Goal: Information Seeking & Learning: Learn about a topic

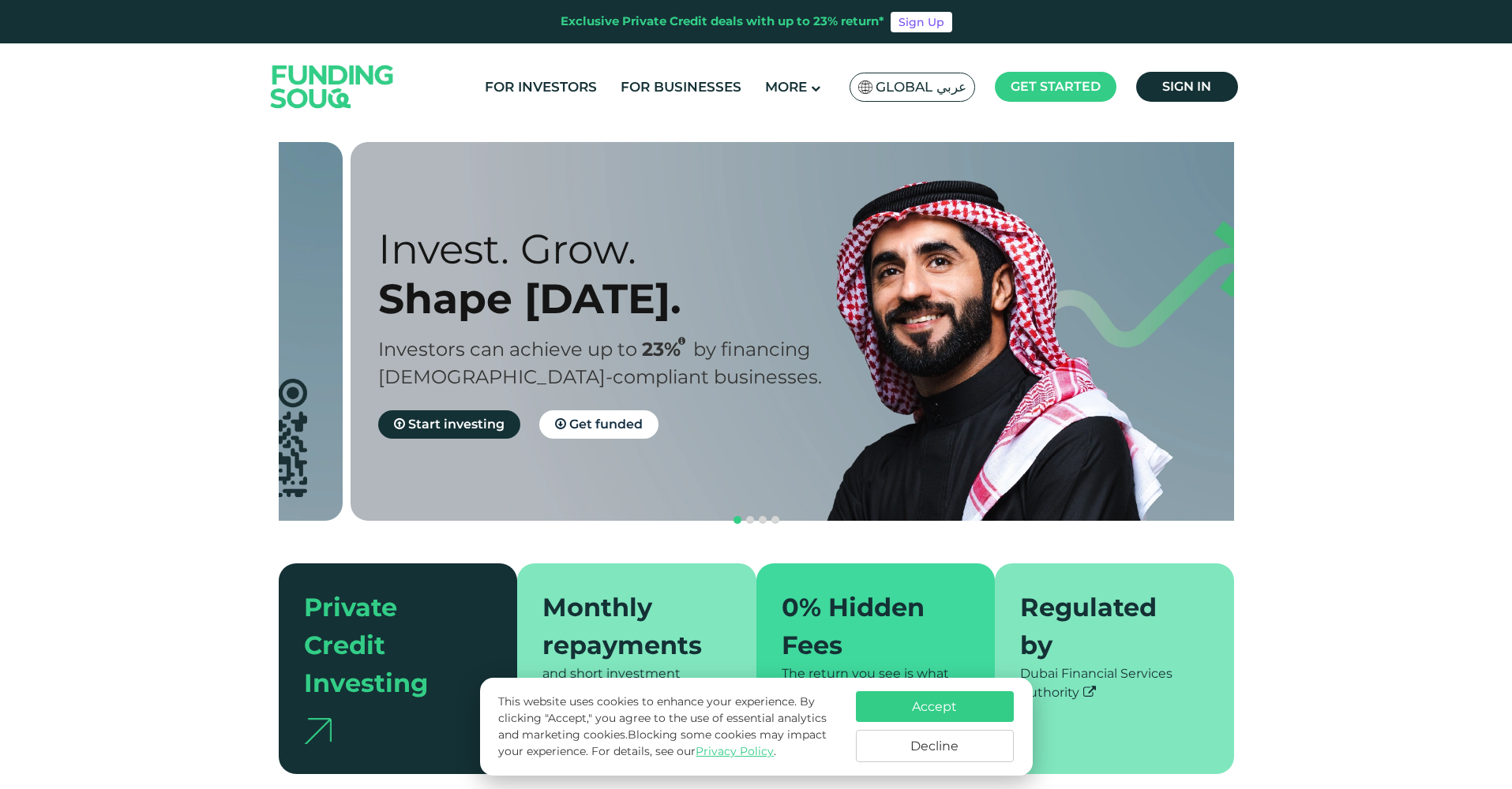
drag, startPoint x: 628, startPoint y: 352, endPoint x: 704, endPoint y: 392, distance: 85.9
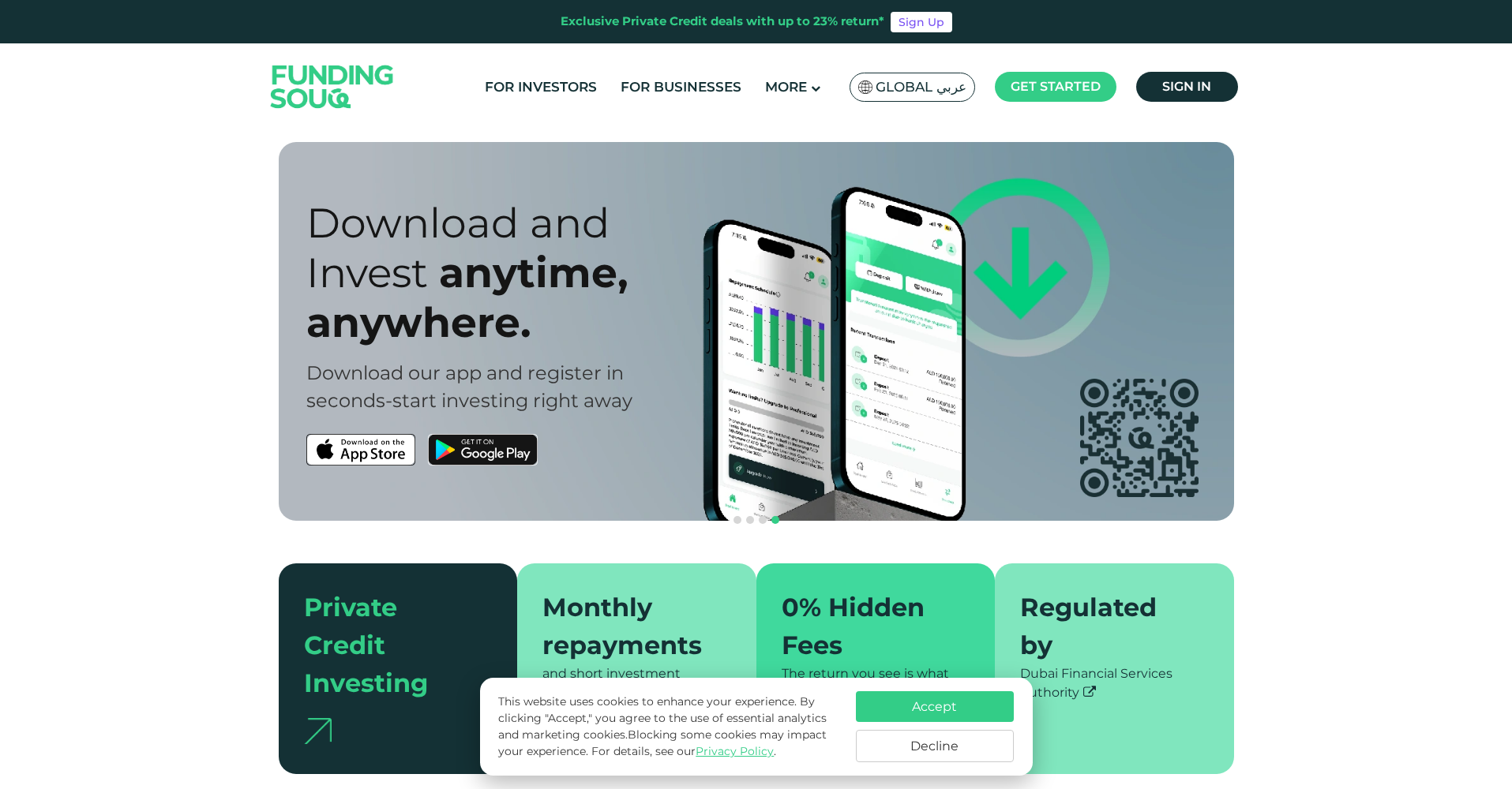
click at [956, 701] on button "Accept" at bounding box center [934, 707] width 158 height 31
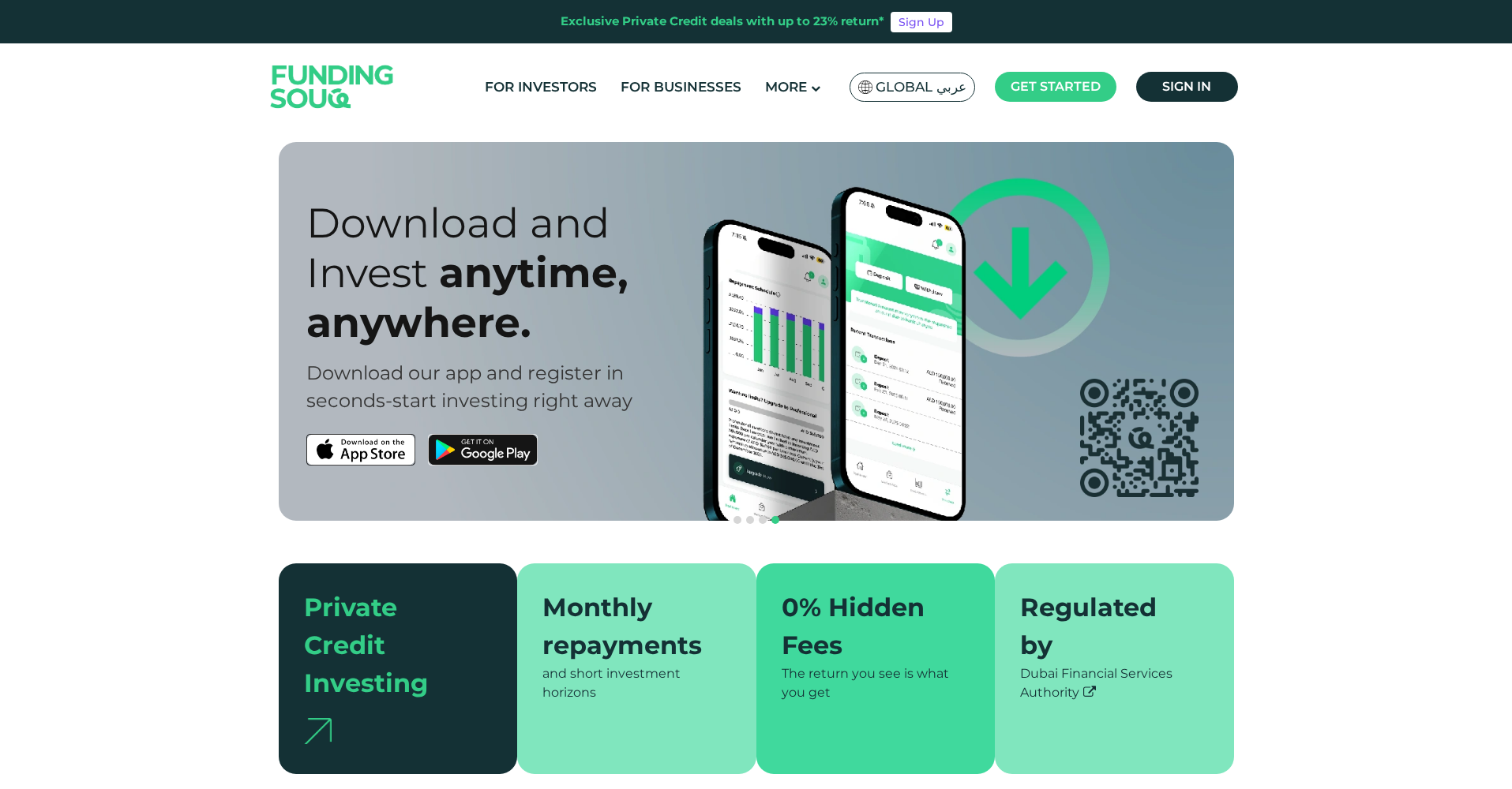
drag, startPoint x: 551, startPoint y: 560, endPoint x: 620, endPoint y: 663, distance: 124.0
click at [620, 663] on div "Monthly repayments and short investment horizons" at bounding box center [637, 669] width 240 height 211
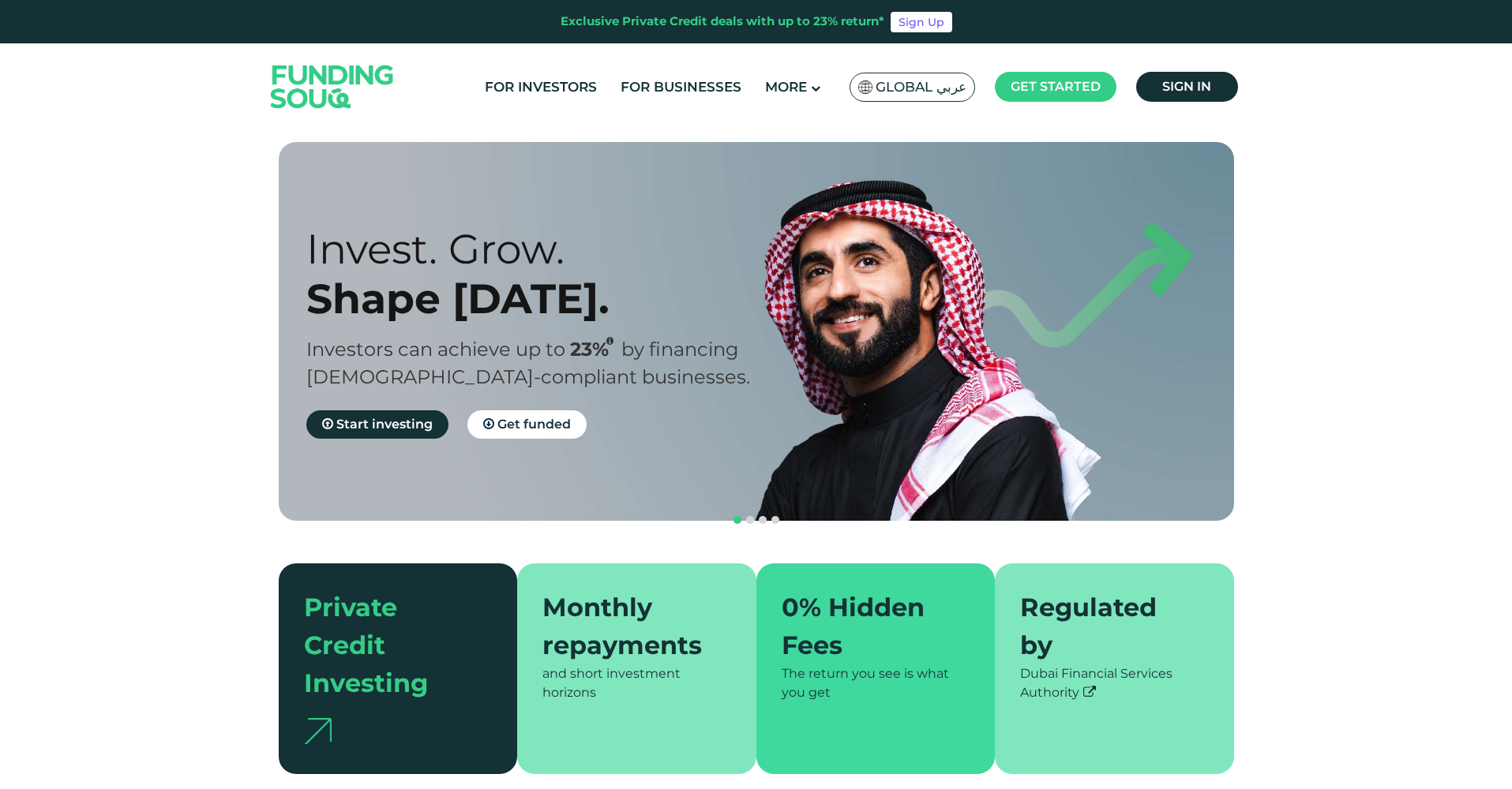
drag, startPoint x: 788, startPoint y: 560, endPoint x: 840, endPoint y: 659, distance: 111.8
click at [840, 659] on div "0% Hidden Fees The return you see is what you get" at bounding box center [875, 669] width 240 height 211
click at [886, 665] on div "The return you see is what you get" at bounding box center [876, 684] width 189 height 38
drag, startPoint x: 1028, startPoint y: 557, endPoint x: 1044, endPoint y: 663, distance: 107.2
click at [1044, 663] on div "Regulated by Dubai Financial Services Authority" at bounding box center [1114, 669] width 240 height 211
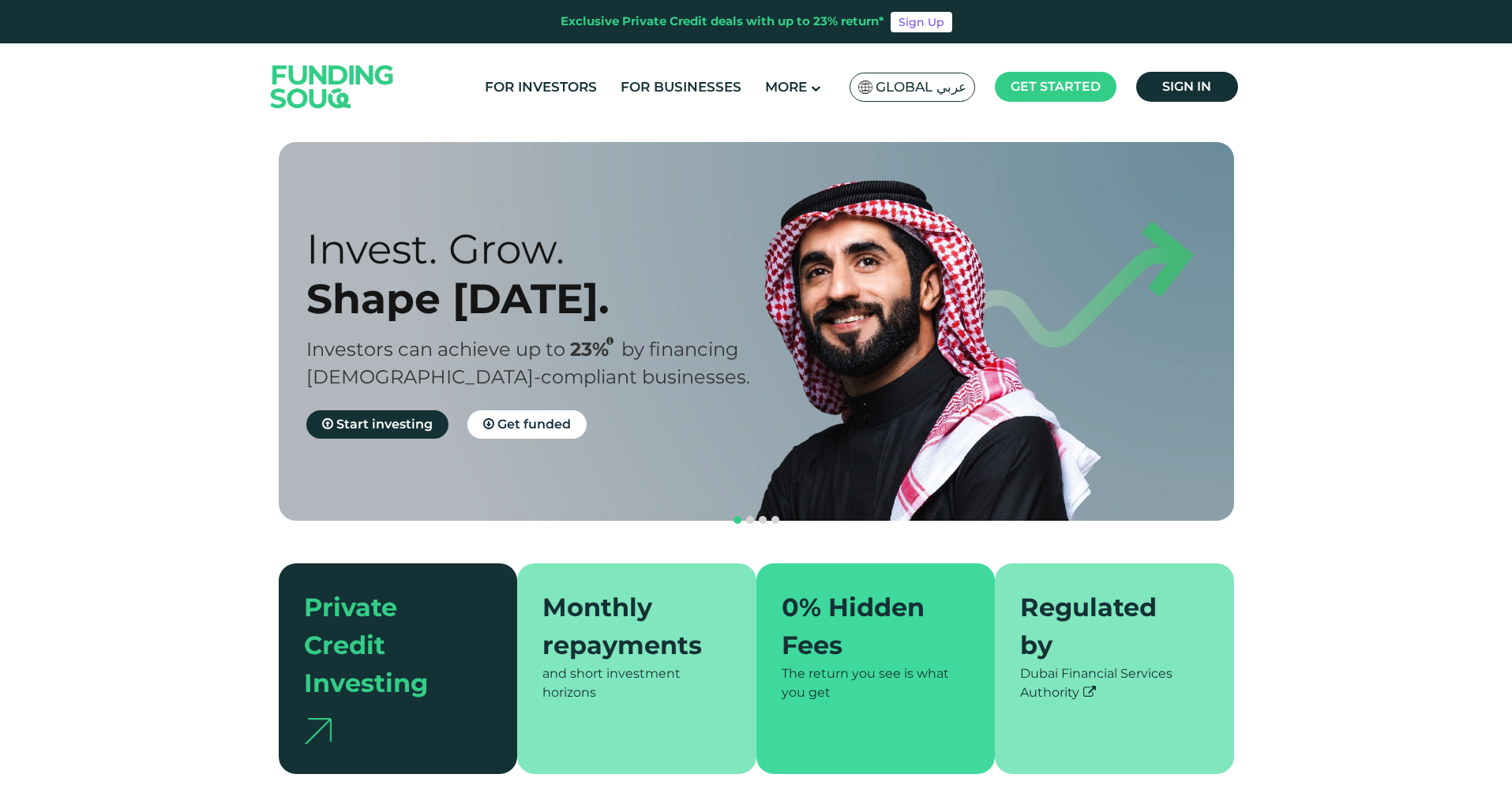
click at [1337, 221] on section "Prosperity Meets Principle. Shariah Compliance Sharia compliant investing in sm…" at bounding box center [756, 458] width 1512 height 633
click at [554, 90] on link "For Investors" at bounding box center [541, 87] width 120 height 26
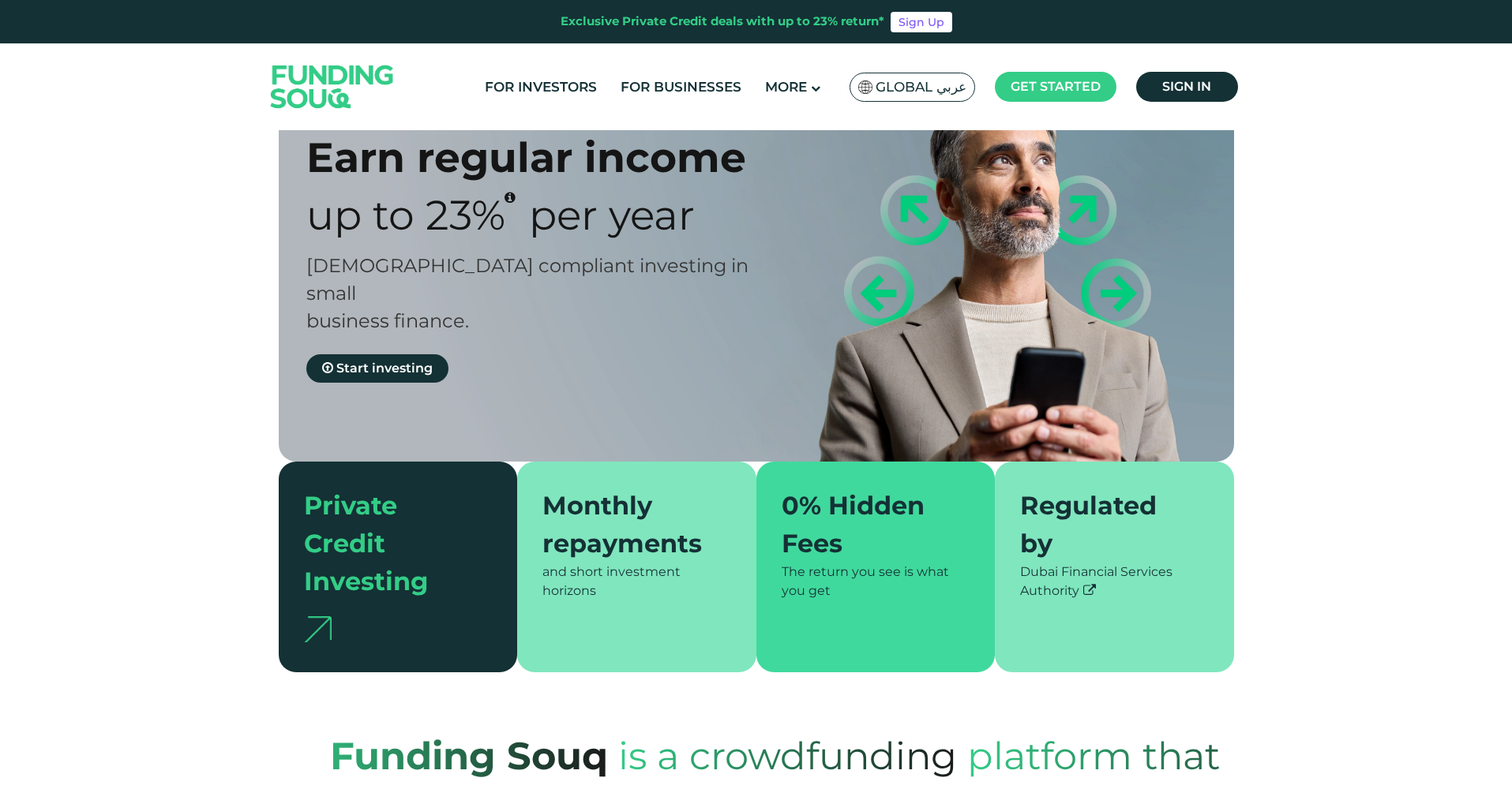
scroll to position [89, 0]
click at [368, 354] on div "Earn regular income Up to 23% Per Year Sharia compliant investing in small busi…" at bounding box center [767, 257] width 956 height 408
click at [388, 360] on span "Start investing" at bounding box center [384, 367] width 96 height 15
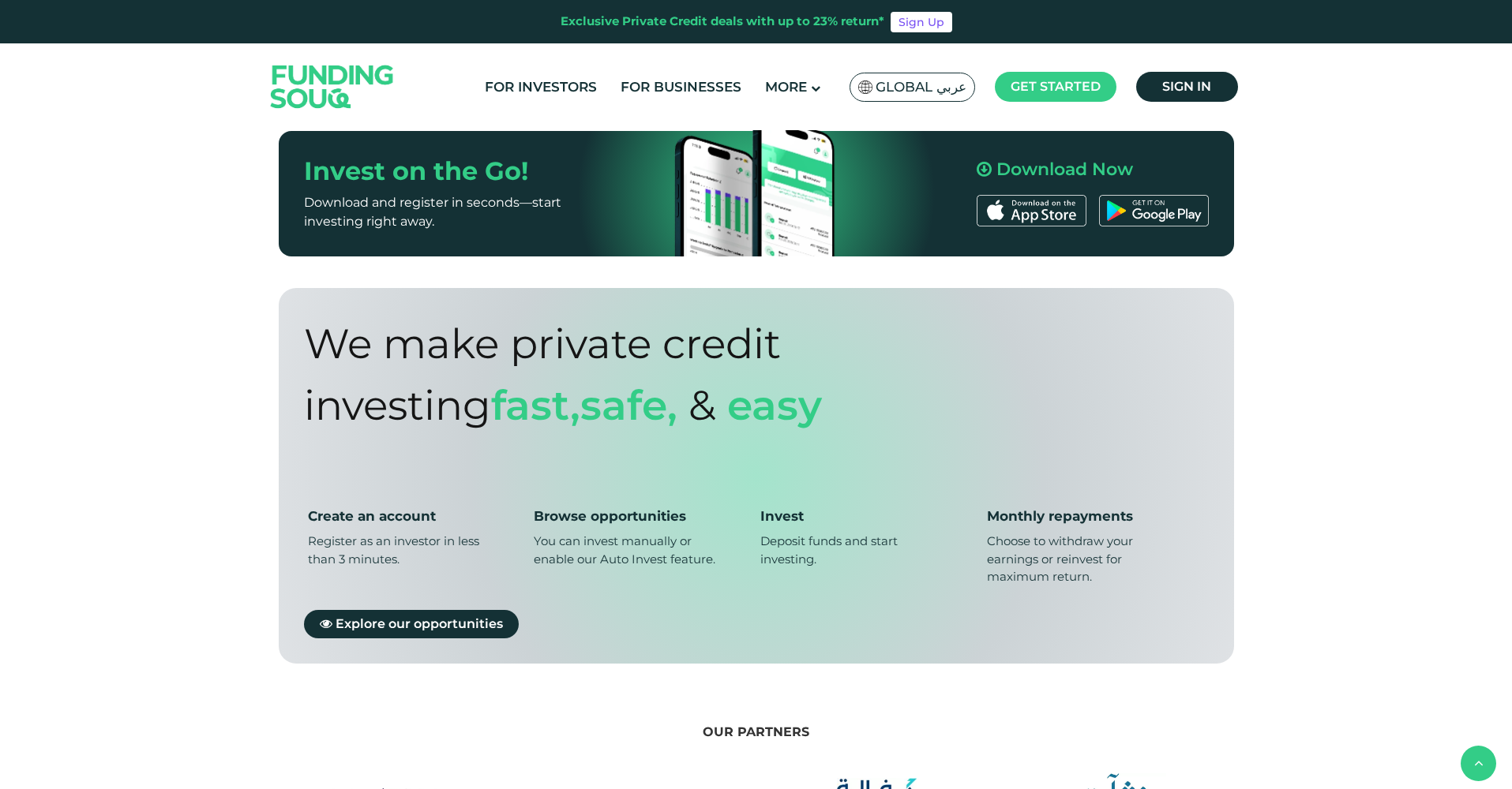
scroll to position [990, 0]
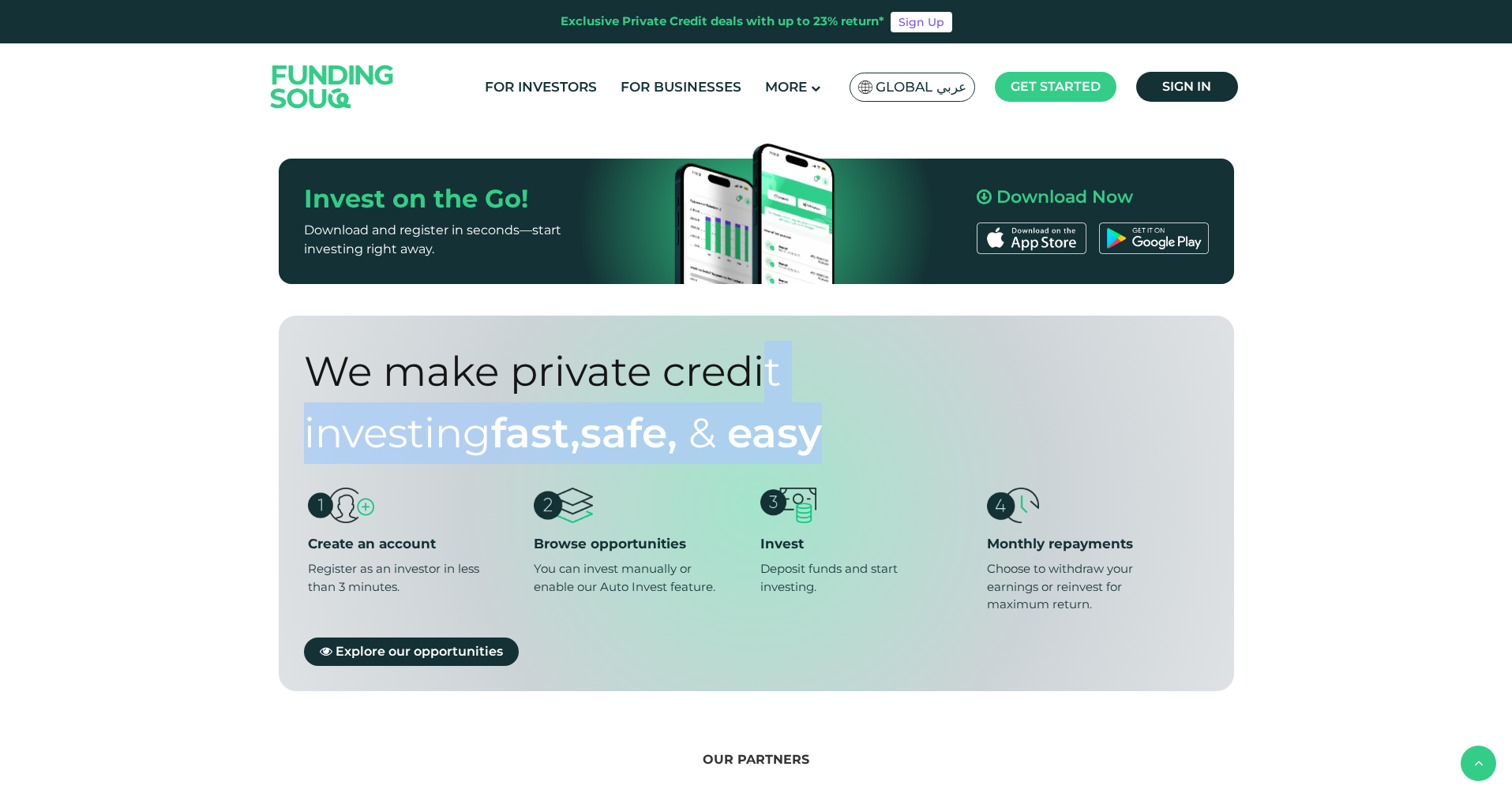
drag, startPoint x: 307, startPoint y: 341, endPoint x: 669, endPoint y: 418, distance: 370.1
click at [669, 418] on div "We make private credit investing Fast, safe, & Easy" at bounding box center [710, 402] width 814 height 123
click at [732, 353] on div "We make private credit investing Fast, safe, & Easy" at bounding box center [710, 402] width 814 height 123
drag, startPoint x: 526, startPoint y: 340, endPoint x: 711, endPoint y: 426, distance: 204.0
click at [711, 426] on div "We make private credit investing Fast, safe, & Easy" at bounding box center [710, 402] width 814 height 123
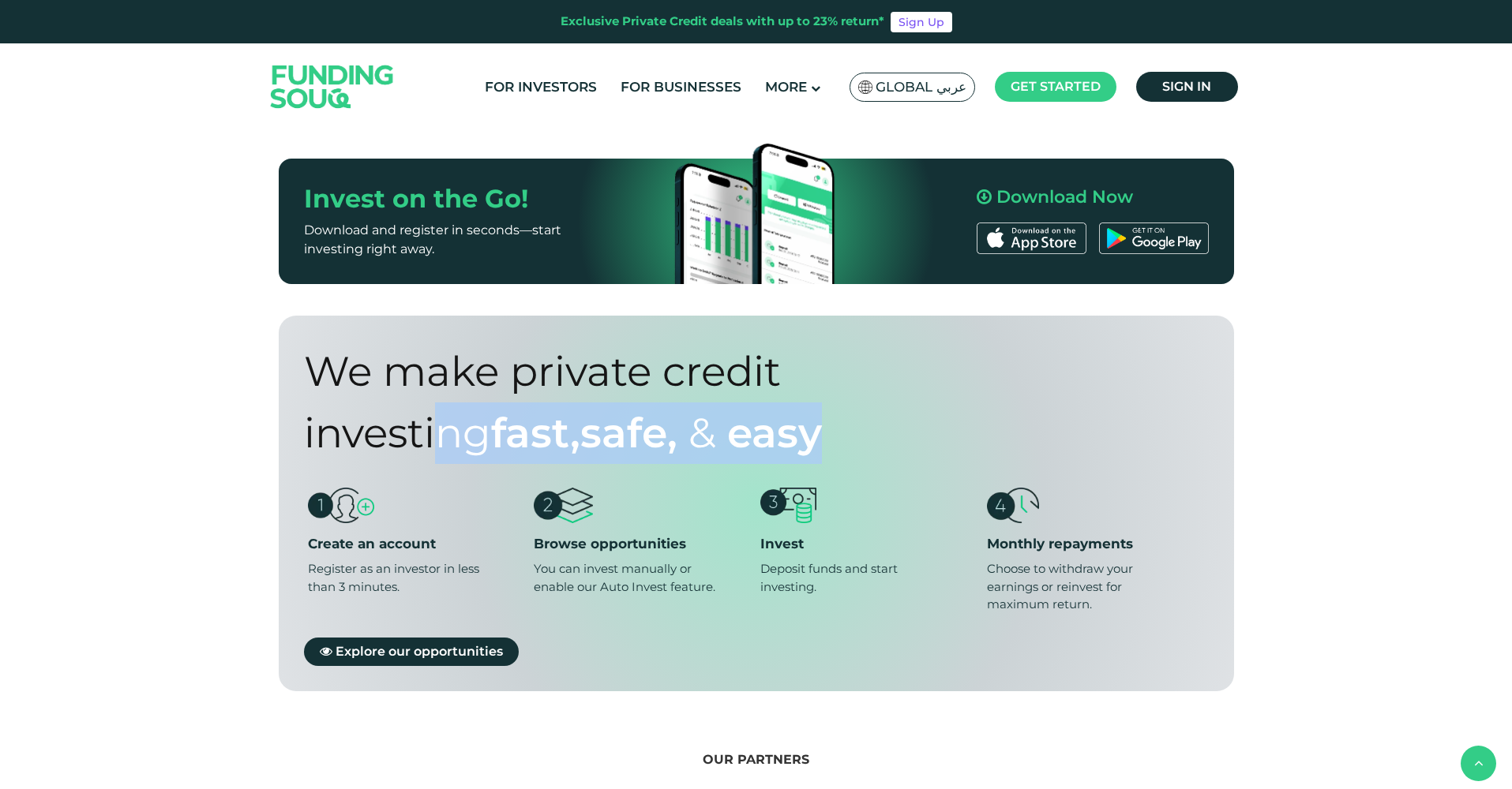
click at [580, 408] on span "safe," at bounding box center [629, 433] width 97 height 50
drag, startPoint x: 676, startPoint y: 406, endPoint x: 269, endPoint y: 342, distance: 412.0
click at [269, 342] on div "We make private credit investing Fast, safe, & Easy Create an account Register …" at bounding box center [757, 504] width 979 height 376
drag, startPoint x: 307, startPoint y: 511, endPoint x: 414, endPoint y: 559, distance: 117.3
click at [414, 559] on li "Create an account Register as an investor in less than 3 minutes." at bounding box center [416, 550] width 217 height 126
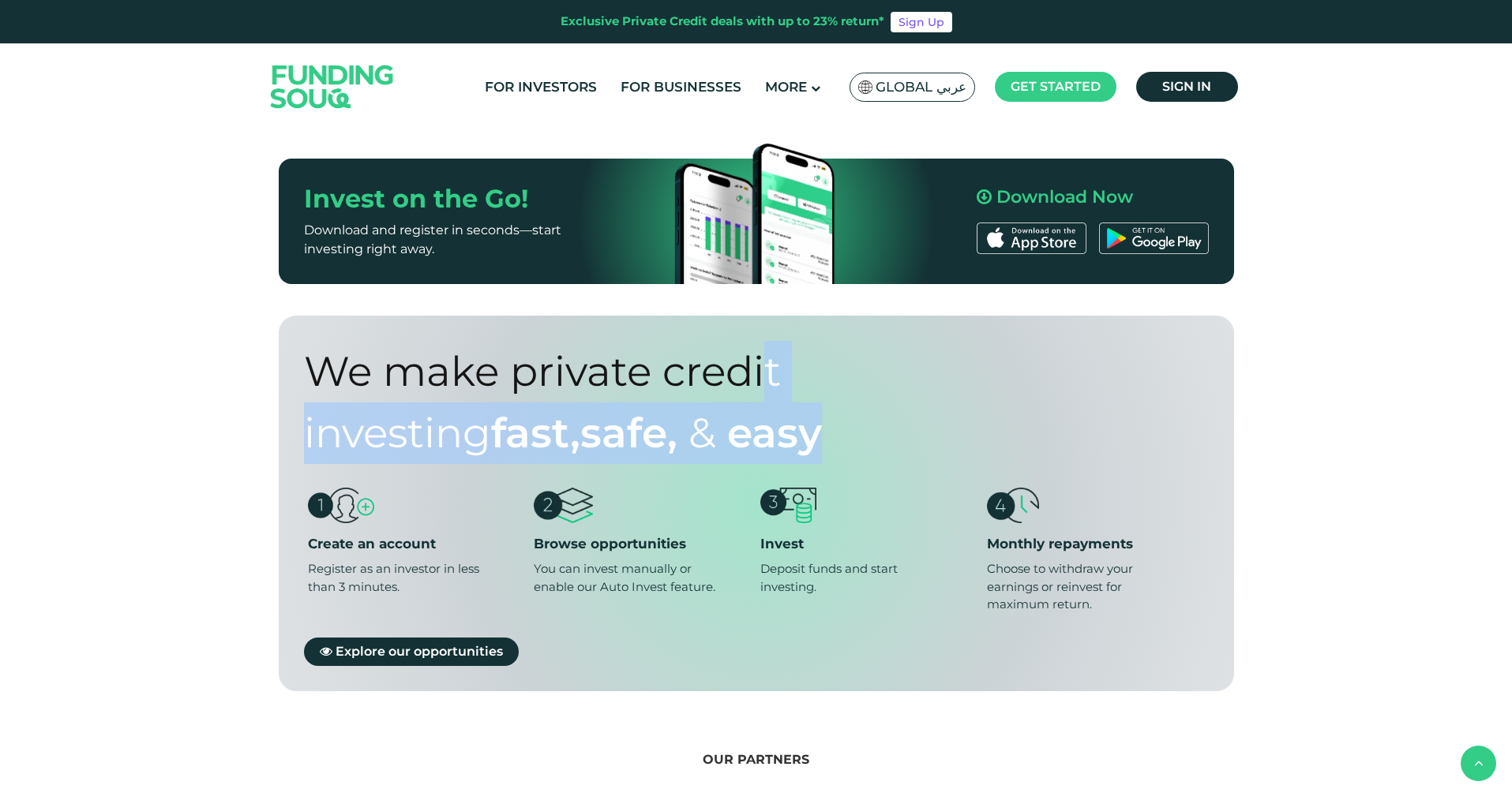
drag, startPoint x: 536, startPoint y: 512, endPoint x: 757, endPoint y: 565, distance: 227.3
click at [757, 565] on ul "Create an account Register as an investor in less than 3 minutes. Browse opport…" at bounding box center [756, 550] width 905 height 126
click at [848, 530] on li "Invest Deposit funds and start investing." at bounding box center [869, 550] width 217 height 126
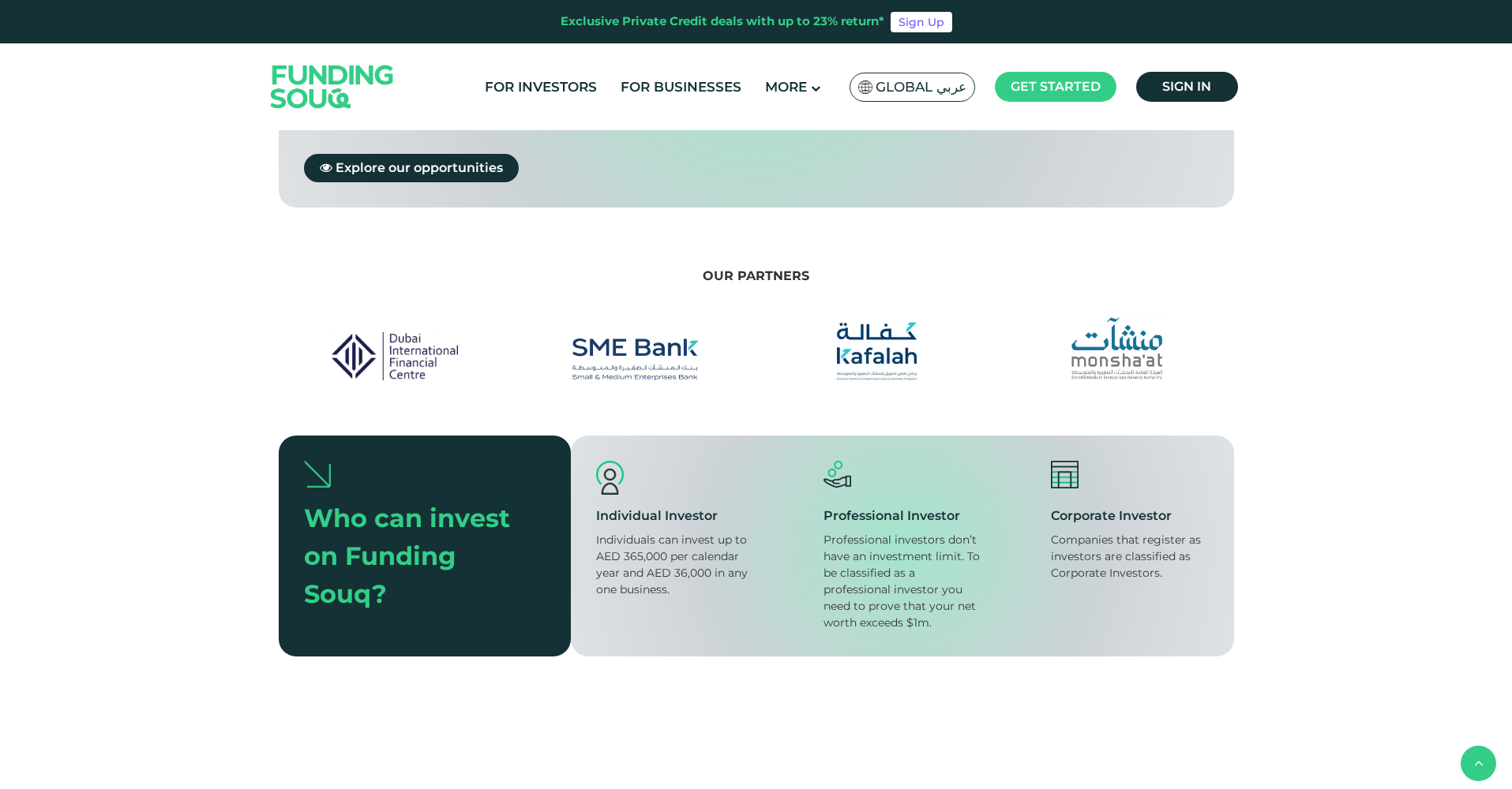
scroll to position [1477, 0]
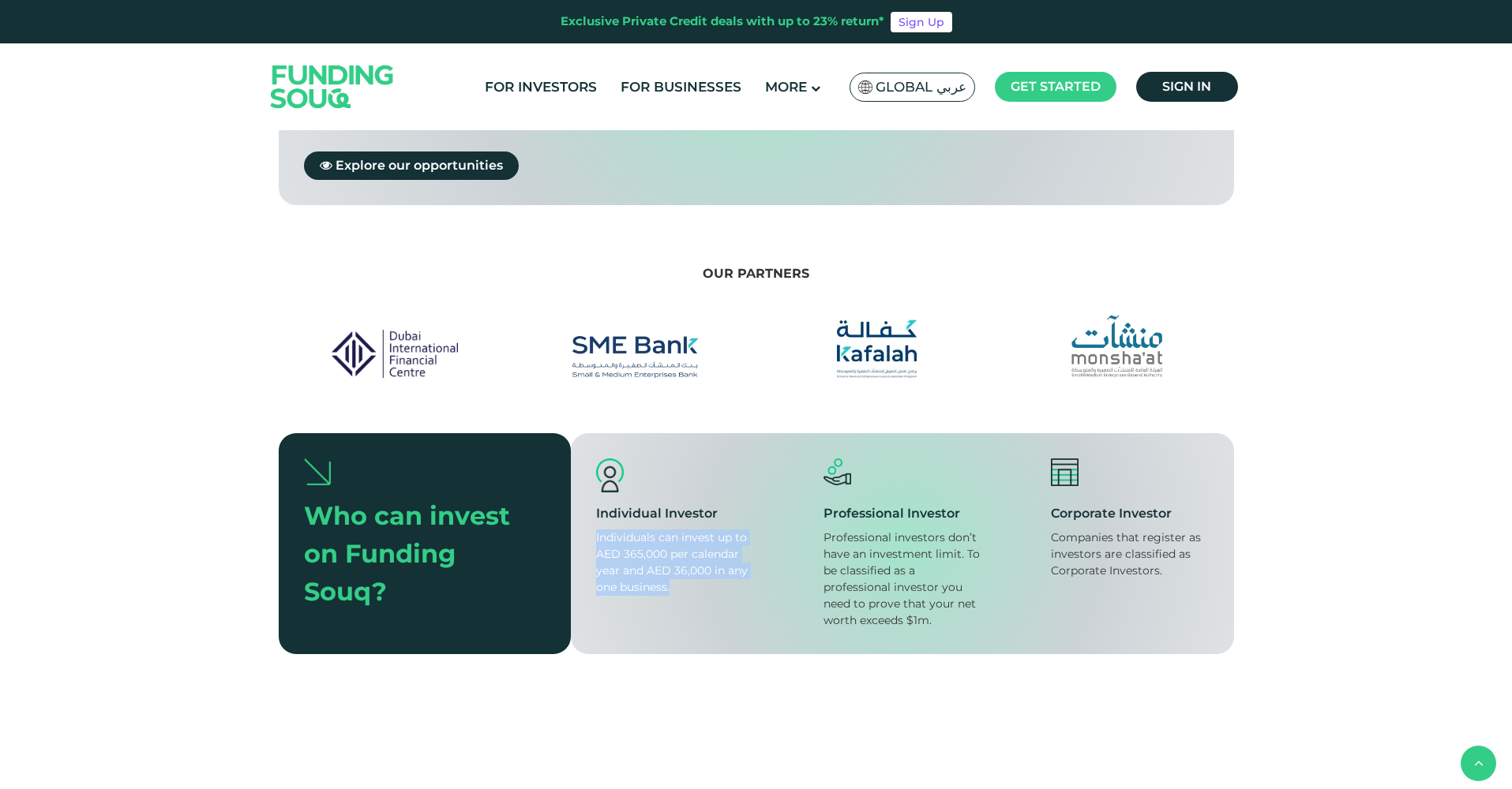
drag, startPoint x: 532, startPoint y: 505, endPoint x: 651, endPoint y: 570, distance: 135.6
click at [651, 570] on div "Individual Investor Individuals can invest up to AED 365,000 per calendar year …" at bounding box center [902, 544] width 663 height 221
click at [668, 529] on div "Individuals can invest up to AED 365,000 per calendar year and AED 36,000 in an…" at bounding box center [675, 562] width 158 height 66
drag, startPoint x: 531, startPoint y: 539, endPoint x: 624, endPoint y: 560, distance: 95.3
click at [624, 560] on div "Individual Investor Individuals can invest up to AED 365,000 per calendar year …" at bounding box center [902, 544] width 663 height 221
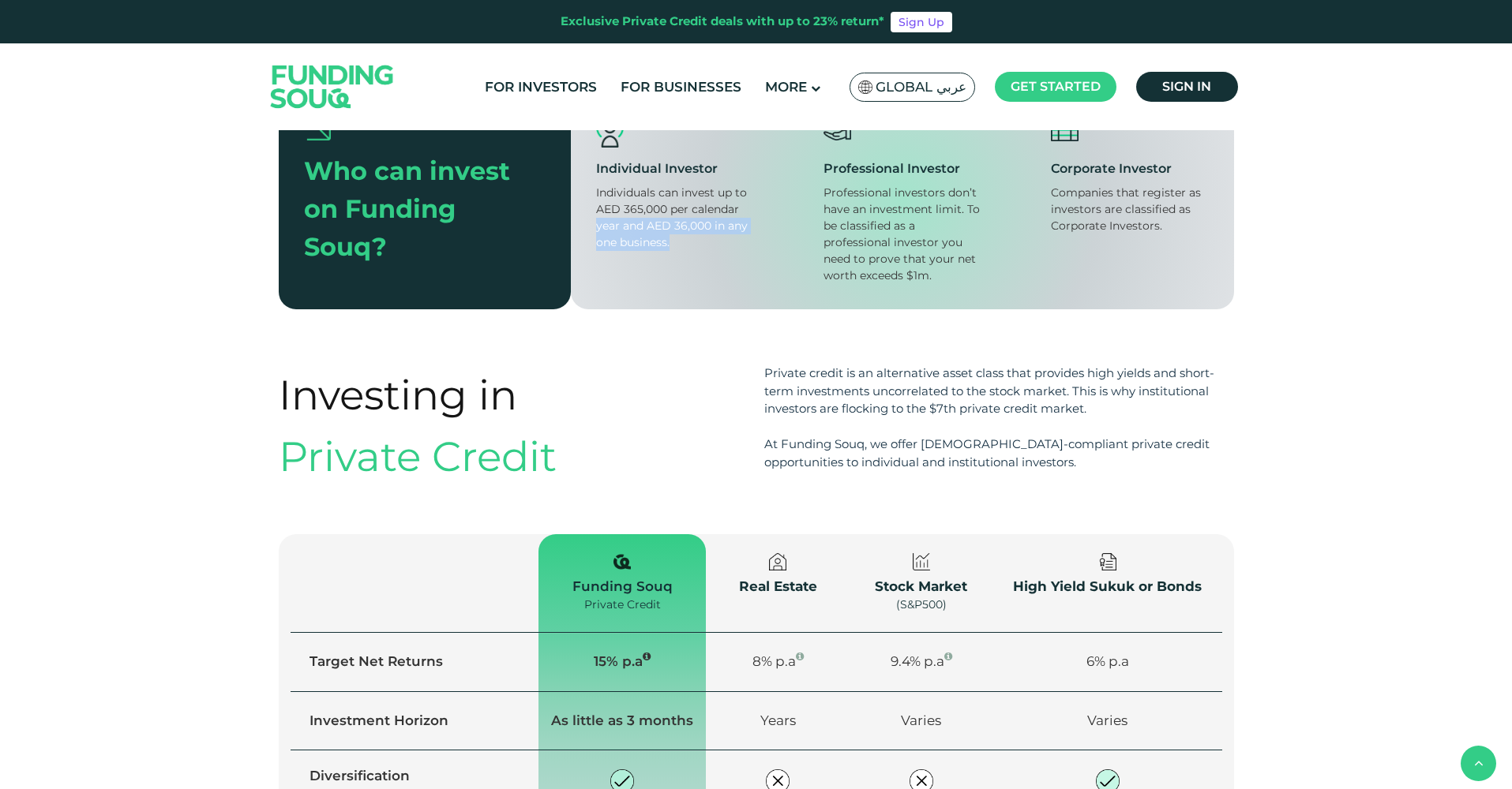
scroll to position [2057, 0]
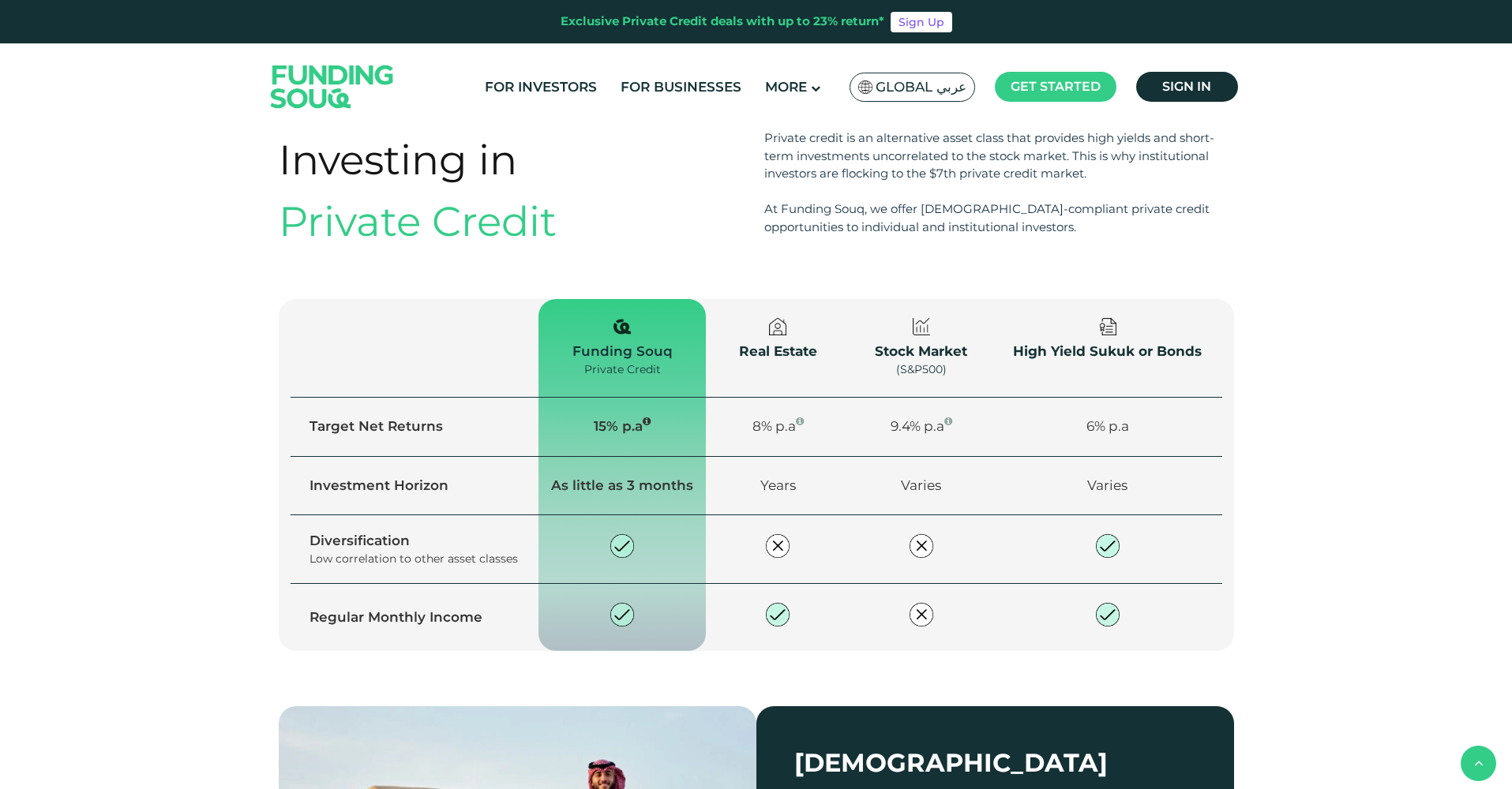
drag, startPoint x: 748, startPoint y: 413, endPoint x: 793, endPoint y: 413, distance: 45.0
click at [792, 418] on span "8% p.a" at bounding box center [778, 426] width 52 height 16
drag, startPoint x: 884, startPoint y: 418, endPoint x: 949, endPoint y: 418, distance: 65.0
click at [948, 418] on td "9.4% p.a" at bounding box center [921, 427] width 144 height 59
drag, startPoint x: 1063, startPoint y: 422, endPoint x: 1135, endPoint y: 422, distance: 72.0
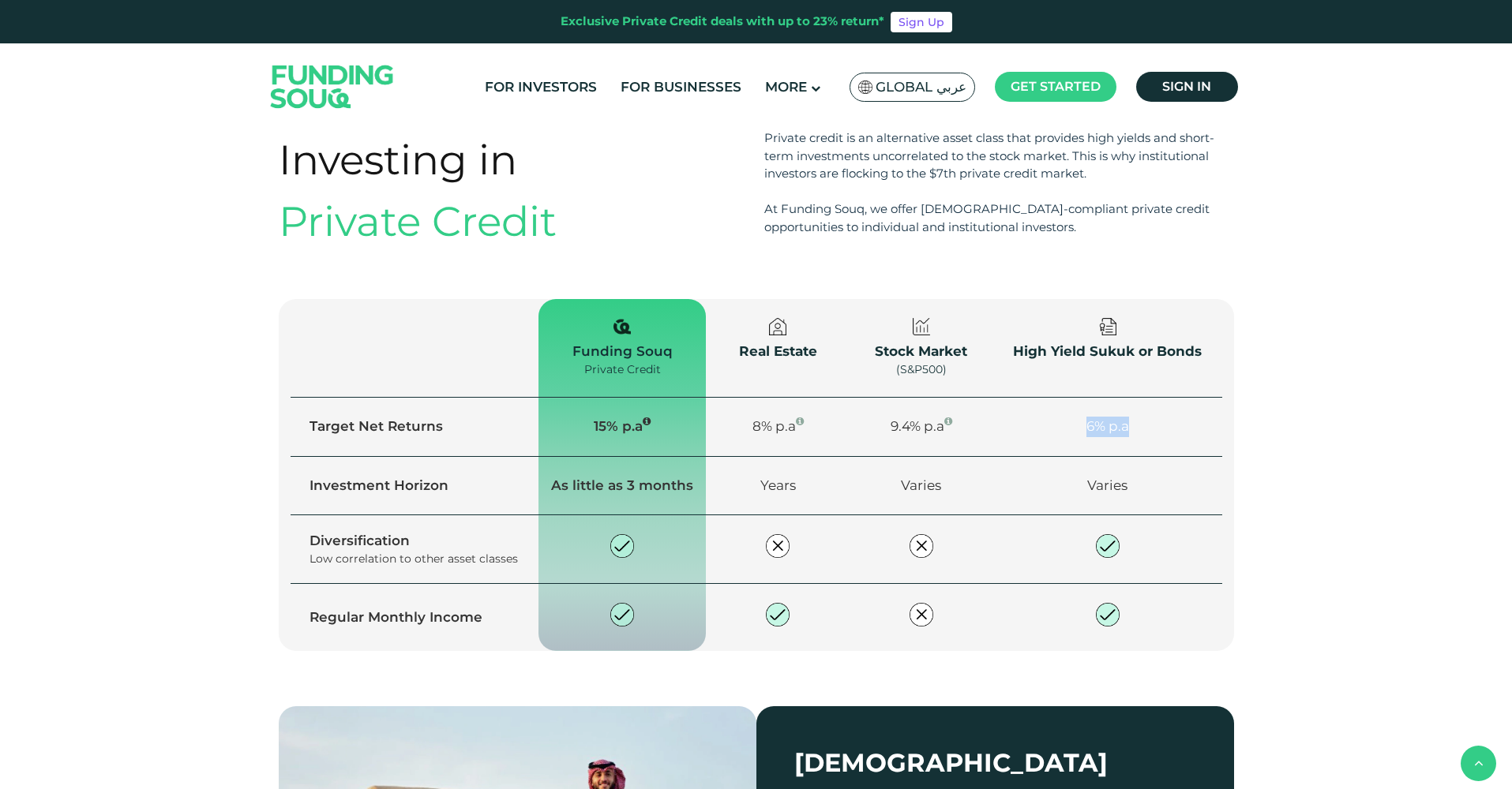
click at [1135, 422] on td "6% p.a" at bounding box center [1108, 427] width 229 height 59
drag, startPoint x: 746, startPoint y: 408, endPoint x: 1150, endPoint y: 415, distance: 404.1
click at [1150, 415] on tr "Target Net Returns 15% p.a 8% p.a 9.4% p.a 6% p.a" at bounding box center [756, 427] width 932 height 59
click at [982, 412] on td "9.4% p.a" at bounding box center [921, 427] width 144 height 59
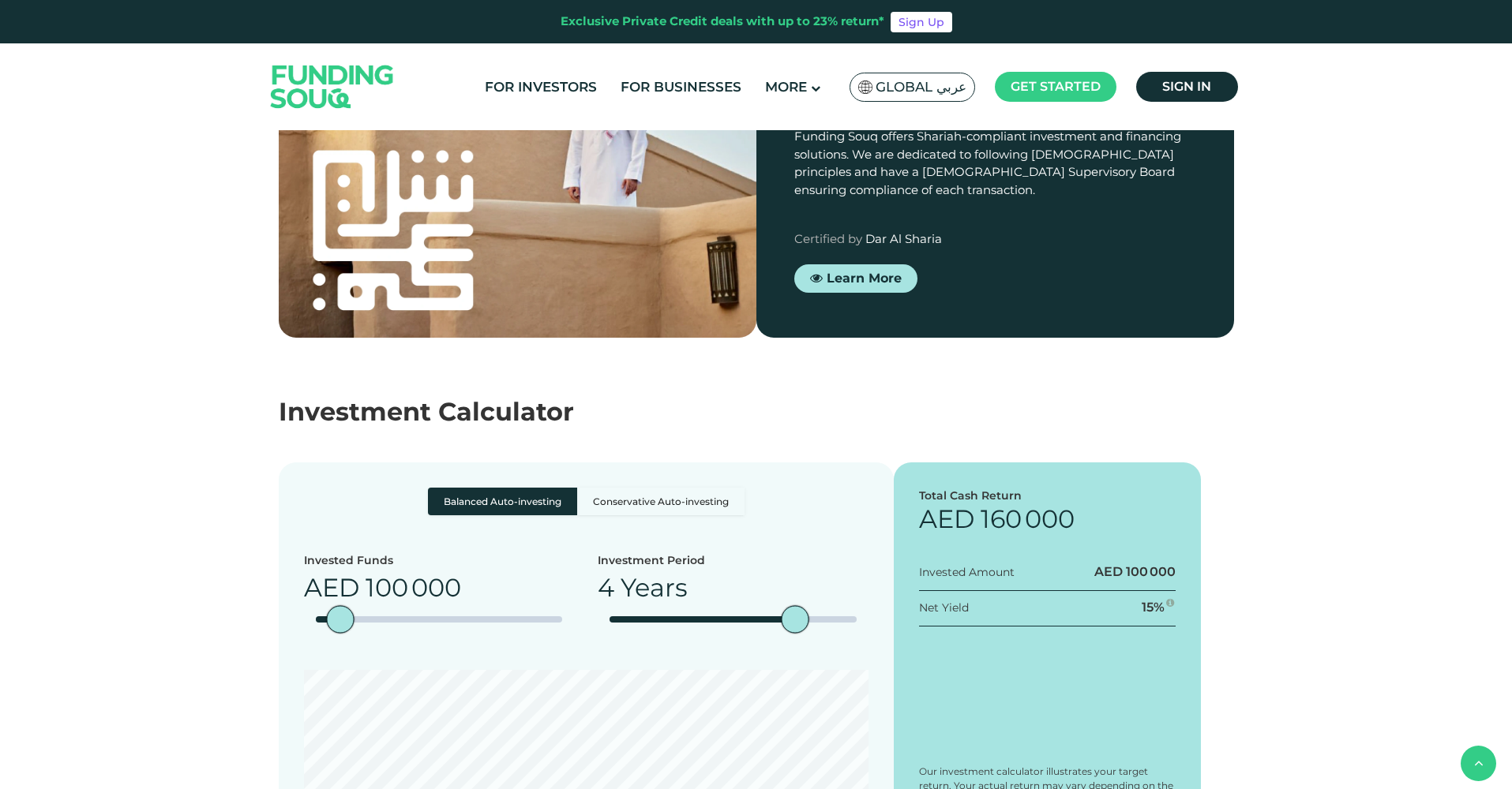
scroll to position [2939, 0]
